Goal: Task Accomplishment & Management: Use online tool/utility

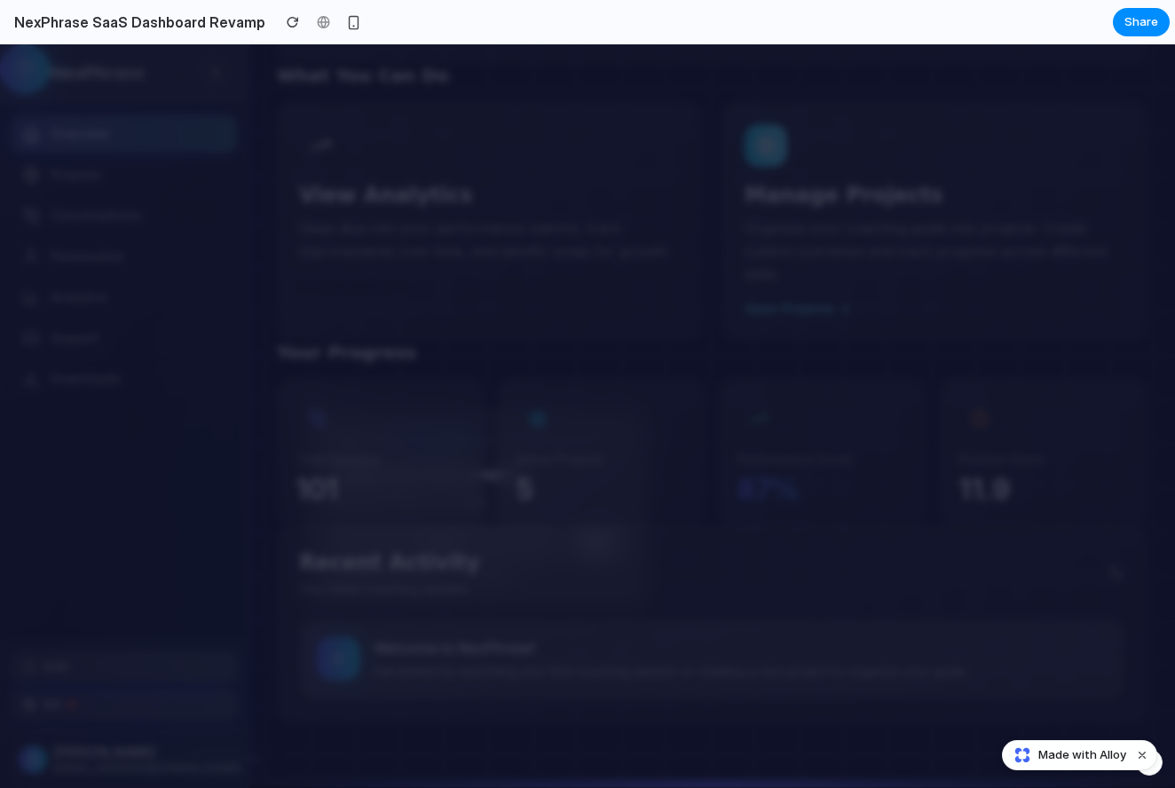
scroll to position [1174, 0]
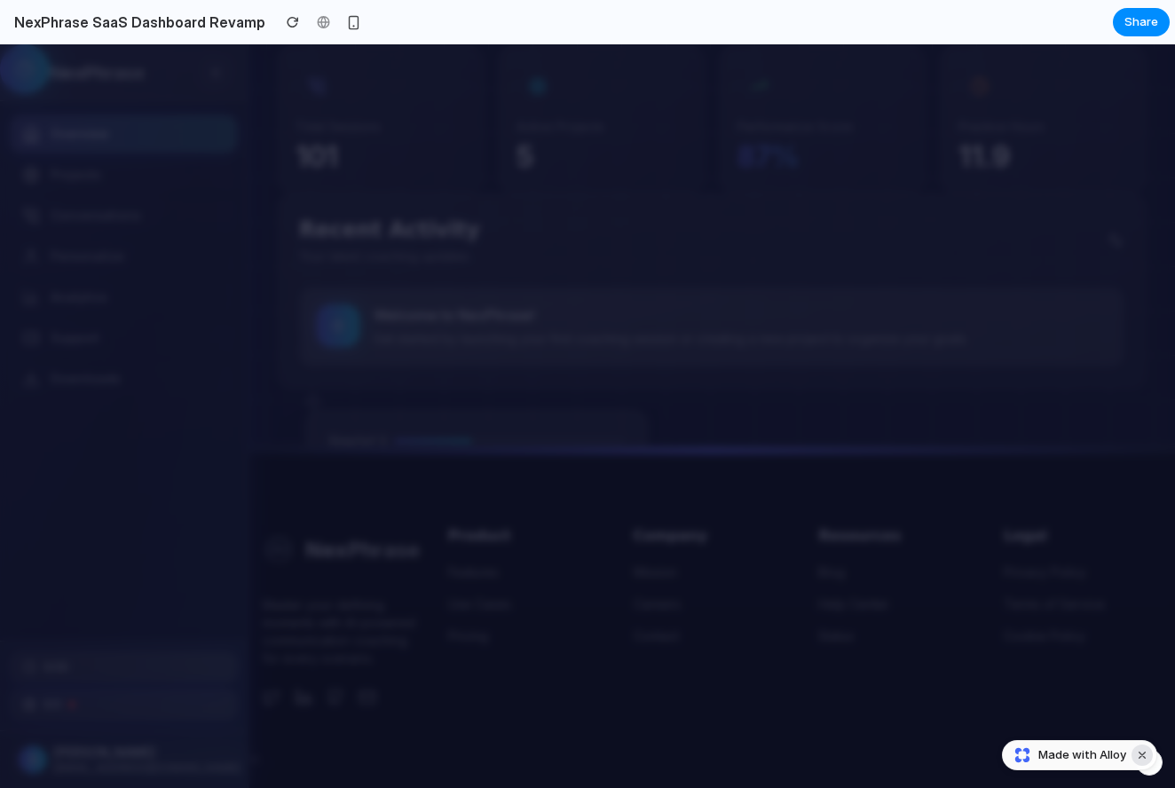
click at [1141, 757] on button "Dismiss watermark" at bounding box center [1142, 755] width 21 height 21
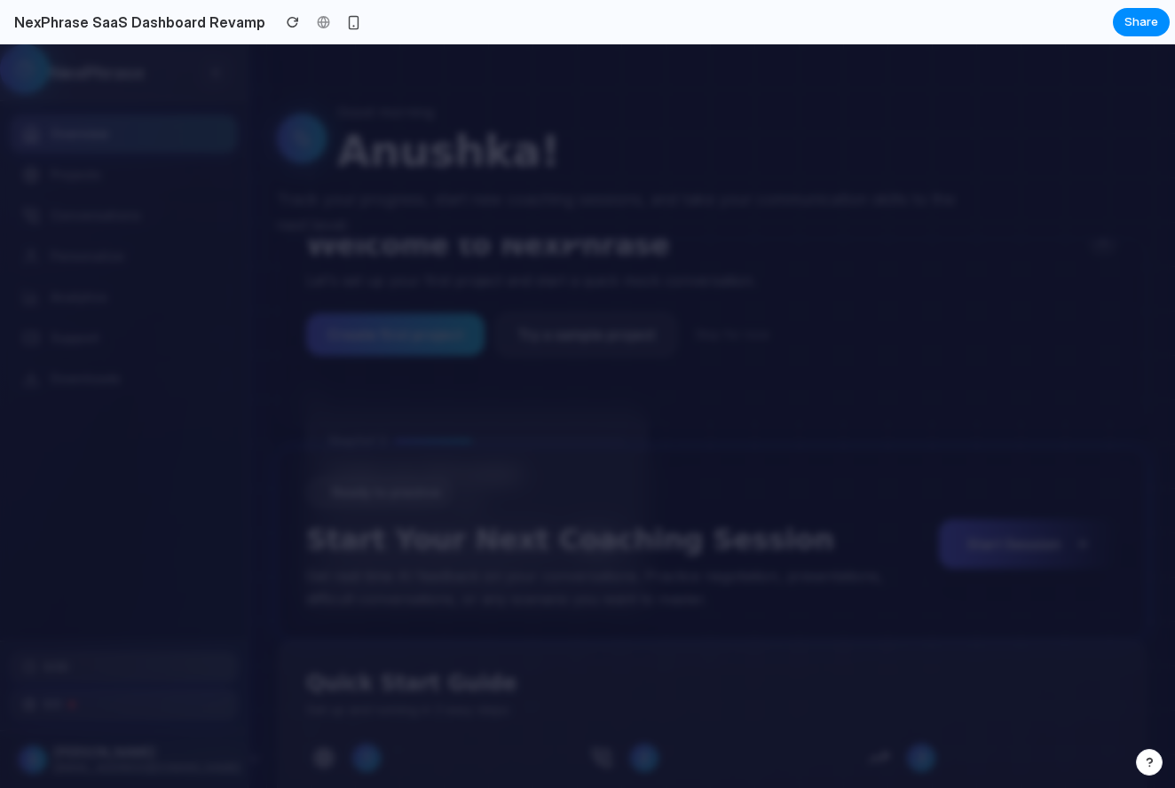
scroll to position [-4, 0]
click at [485, 299] on div "Welcome to NexPhrase Let's set up your first project and start a quick mock con…" at bounding box center [647, 292] width 682 height 130
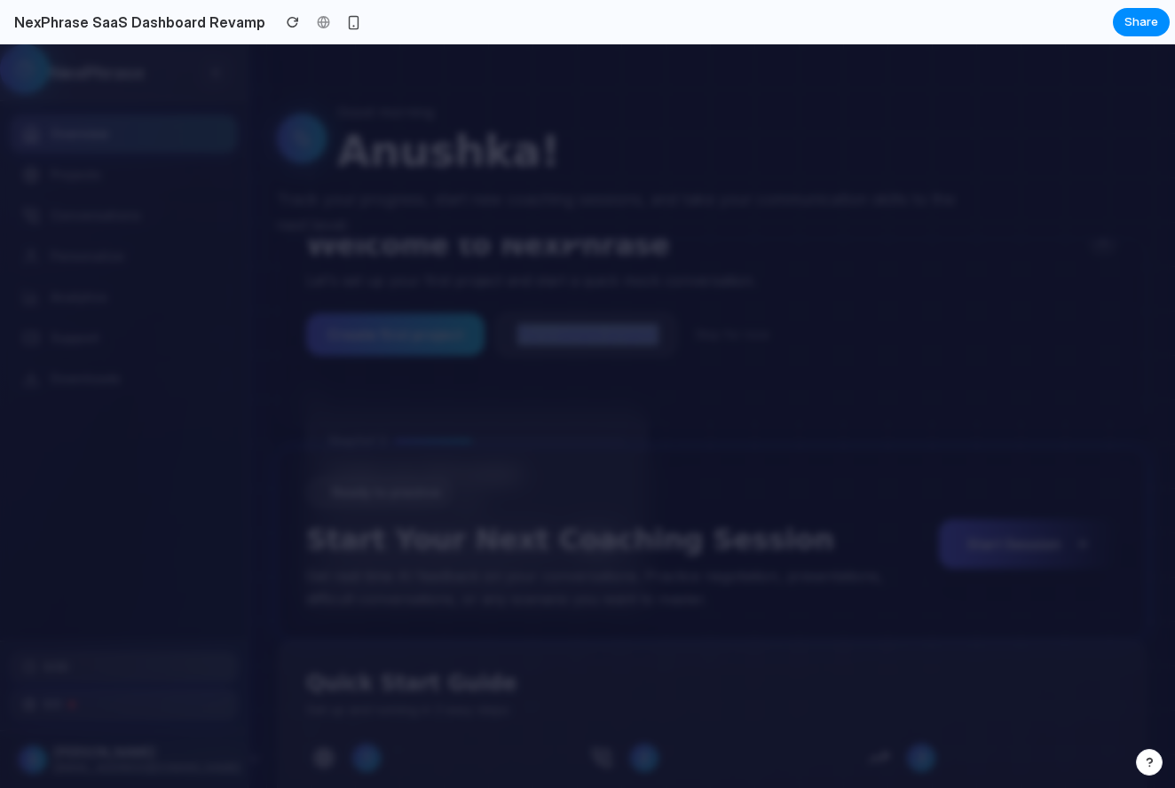
click at [485, 299] on div "Welcome to NexPhrase Let's set up your first project and start a quick mock con…" at bounding box center [647, 292] width 682 height 130
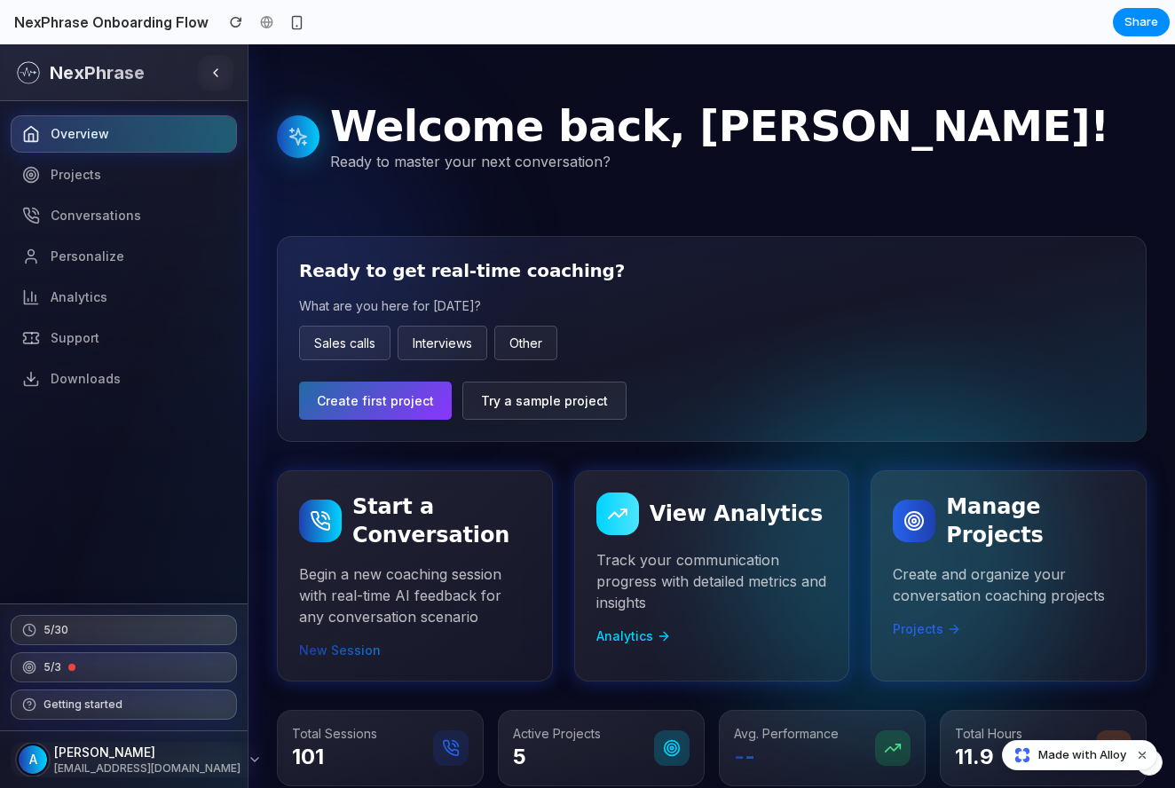
click at [388, 402] on span "Create first project" at bounding box center [375, 400] width 117 height 15
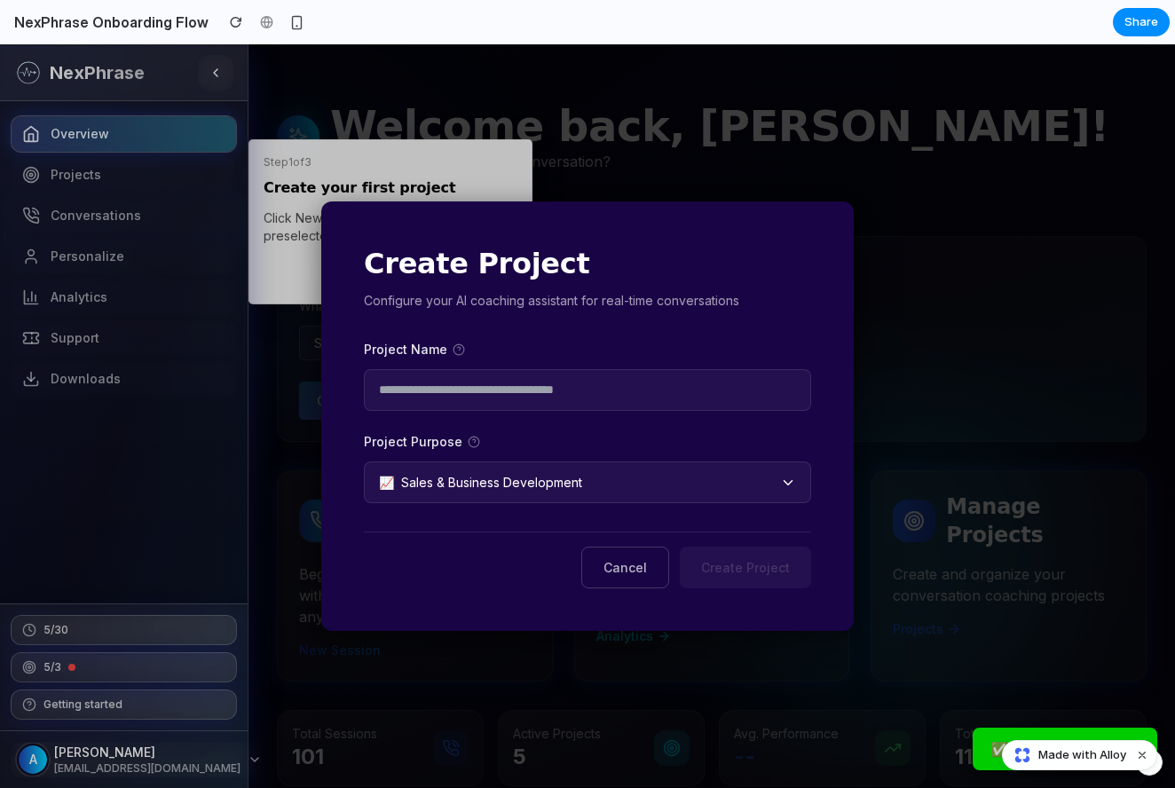
click at [634, 398] on input "text" at bounding box center [587, 390] width 447 height 42
type input "**********"
click at [621, 456] on div "Project Purpose 📈 Sales & Business Development" at bounding box center [587, 467] width 447 height 71
click at [761, 575] on button "Create Project" at bounding box center [745, 568] width 131 height 42
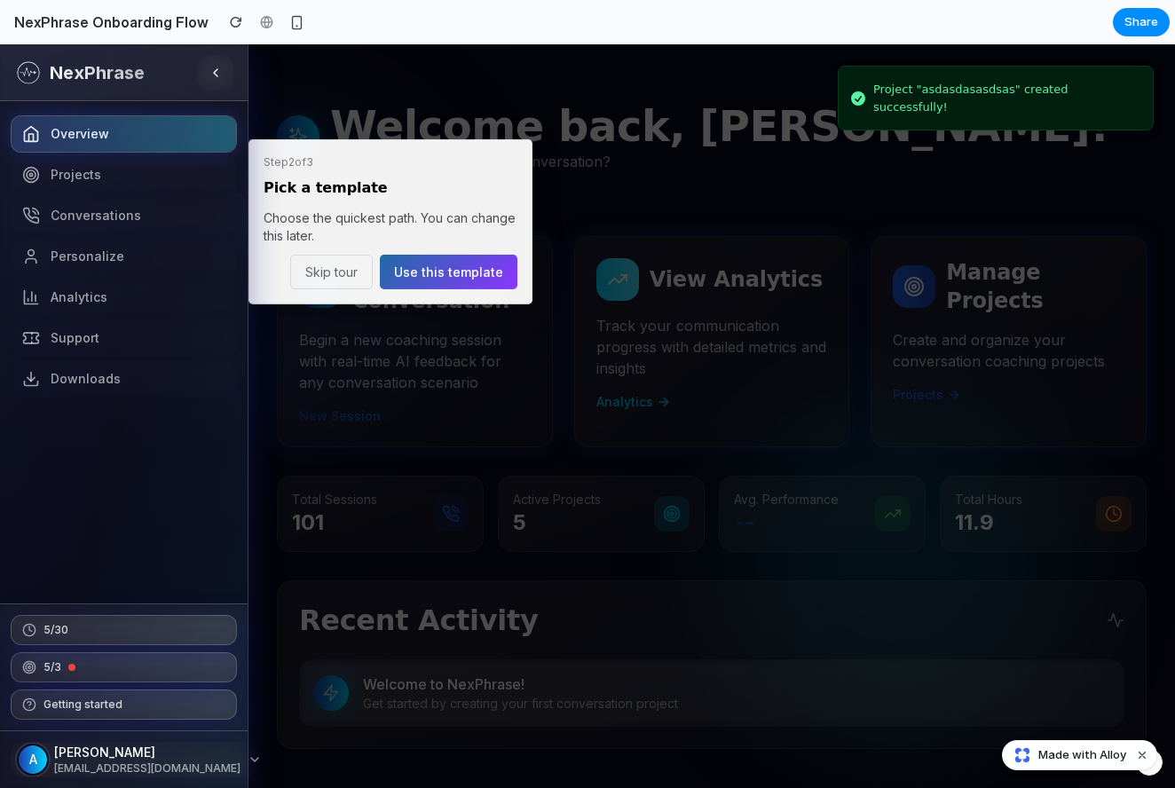
click at [457, 272] on span "Use this template" at bounding box center [448, 271] width 109 height 15
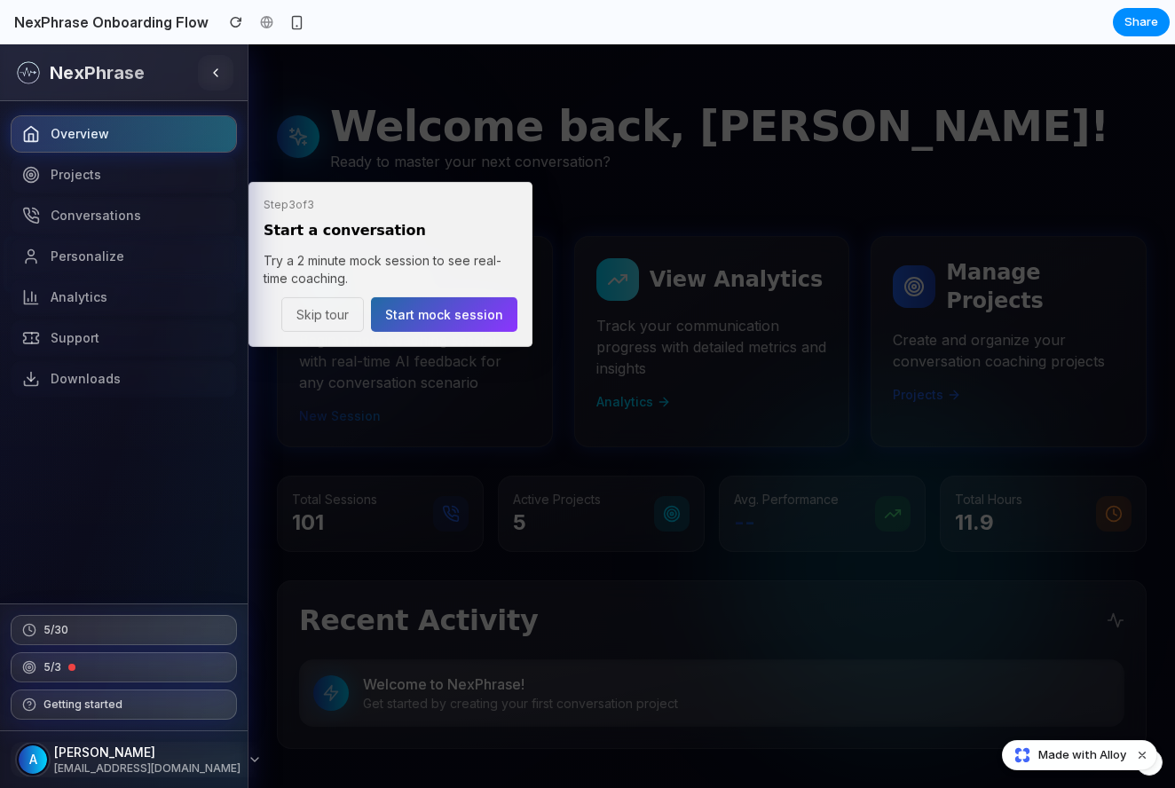
click at [355, 318] on button "Skip tour" at bounding box center [322, 314] width 83 height 35
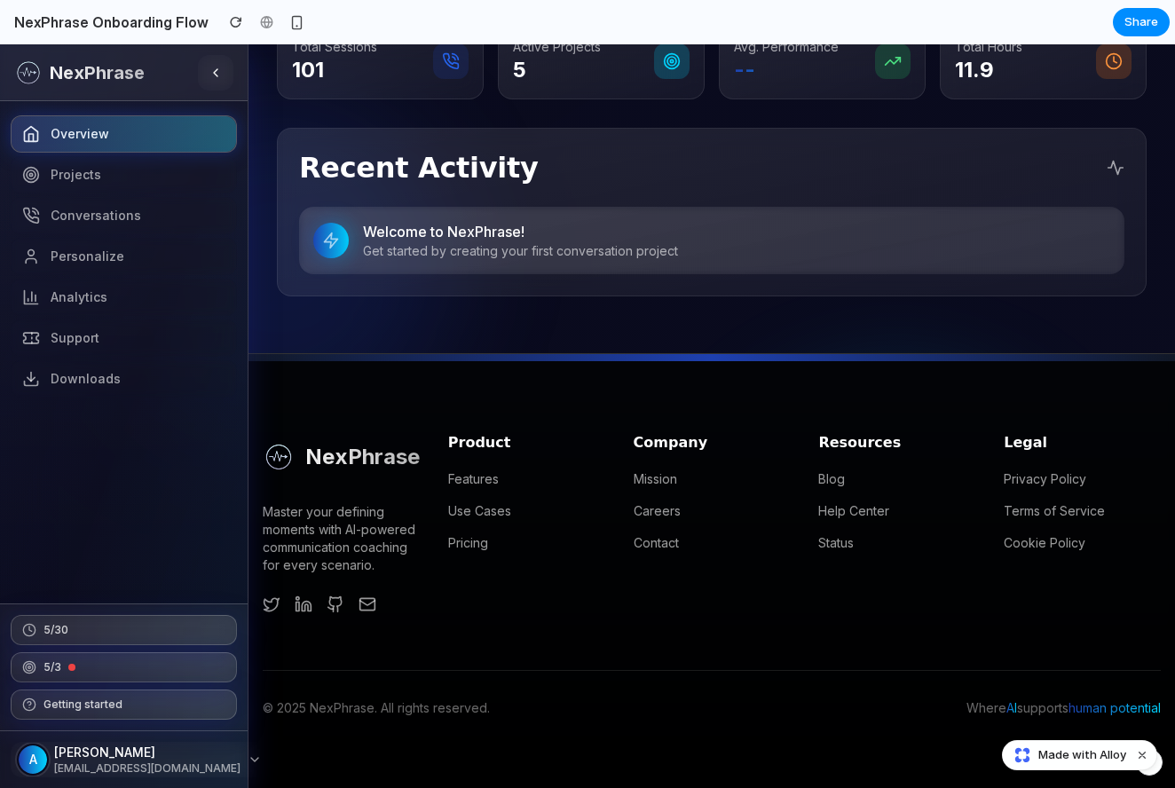
scroll to position [453, 0]
